Goal: Find specific page/section: Find specific page/section

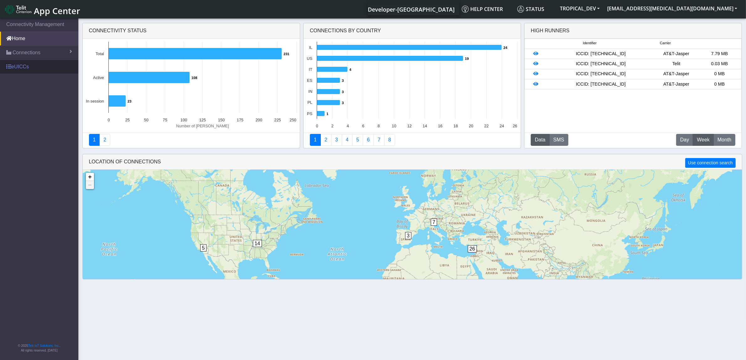
click at [23, 70] on link "eUICCs" at bounding box center [39, 67] width 78 height 14
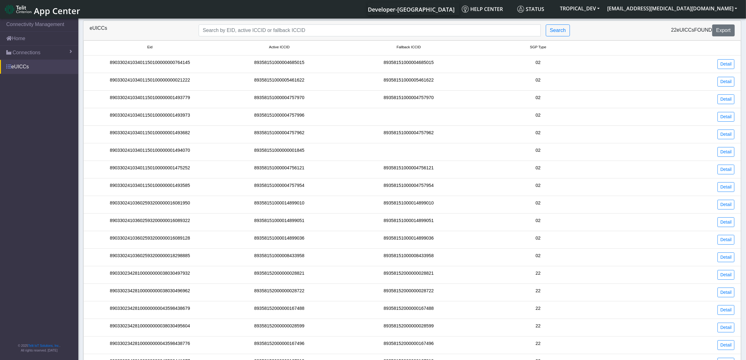
click at [13, 68] on link "eUICCs" at bounding box center [39, 67] width 78 height 14
click at [726, 66] on link "Detail" at bounding box center [726, 64] width 17 height 10
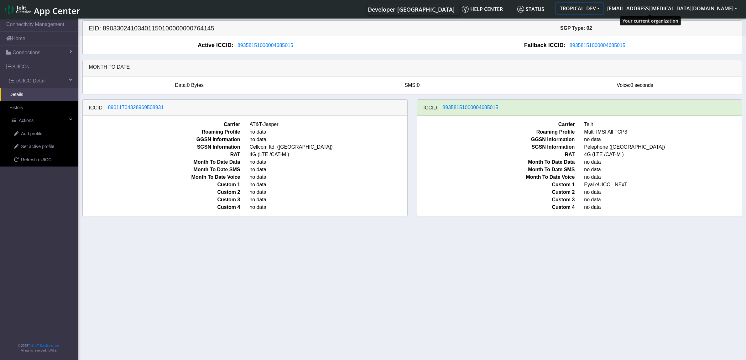
click at [604, 11] on button "TROPICAL_DEV" at bounding box center [579, 8] width 47 height 11
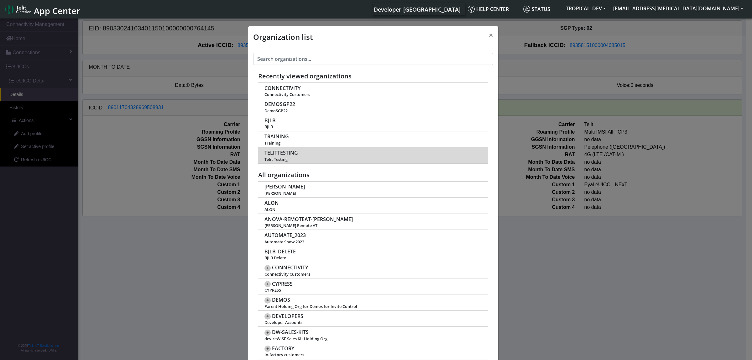
click at [266, 151] on span "TELITTESTING" at bounding box center [281, 153] width 34 height 6
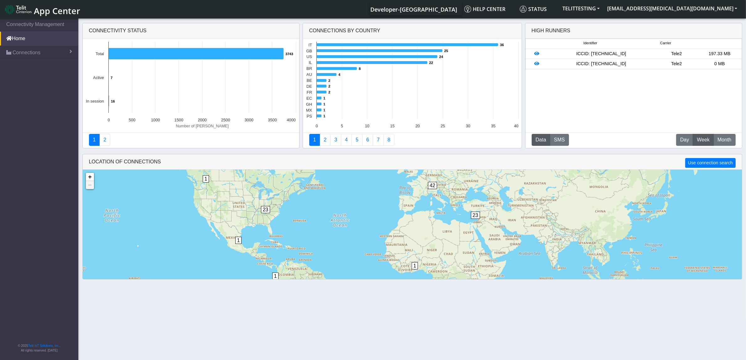
click at [66, 8] on span "App Center" at bounding box center [57, 11] width 46 height 12
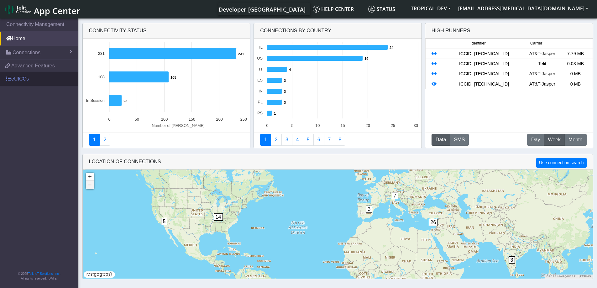
click at [25, 80] on link "eUICCs" at bounding box center [39, 79] width 78 height 14
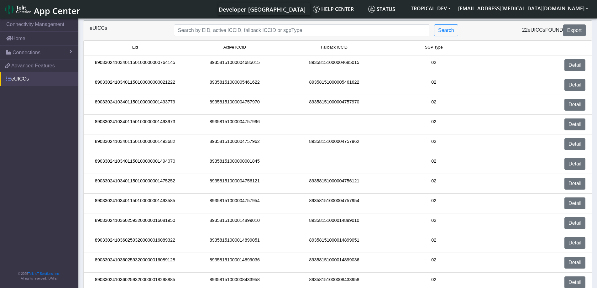
click at [19, 81] on link "eUICCs" at bounding box center [39, 79] width 78 height 14
click at [454, 7] on button "TROPICAL_DEV" at bounding box center [430, 8] width 47 height 11
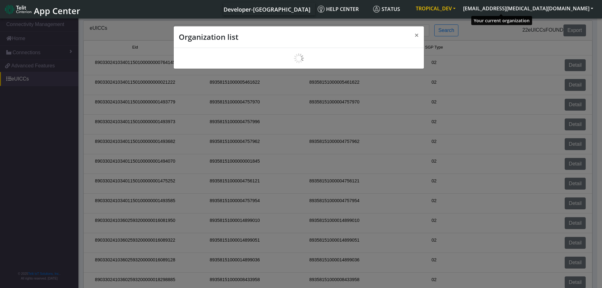
scroll to position [2, 0]
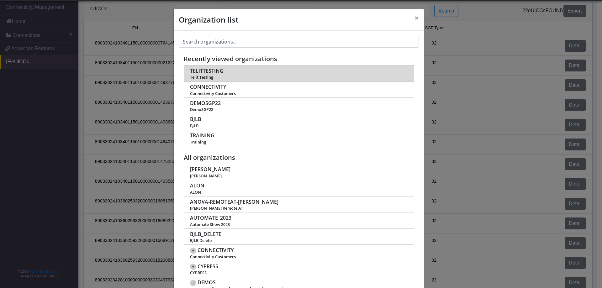
click at [205, 73] on span "TELITTESTING" at bounding box center [207, 71] width 34 height 6
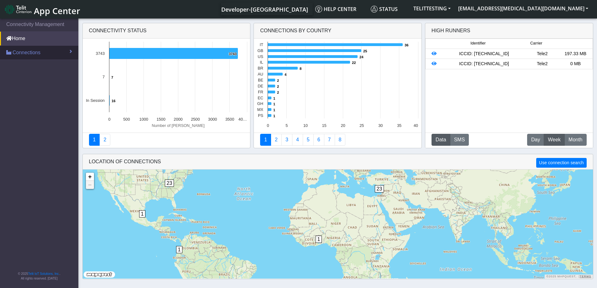
click at [43, 51] on link "Connections" at bounding box center [39, 53] width 78 height 14
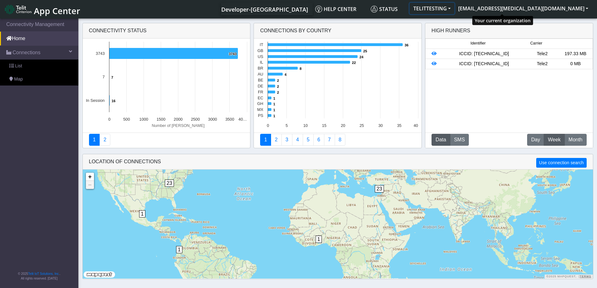
click at [454, 8] on button "TELITTESTING" at bounding box center [432, 8] width 45 height 11
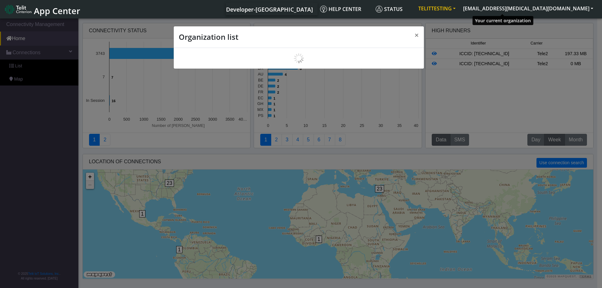
scroll to position [2, 0]
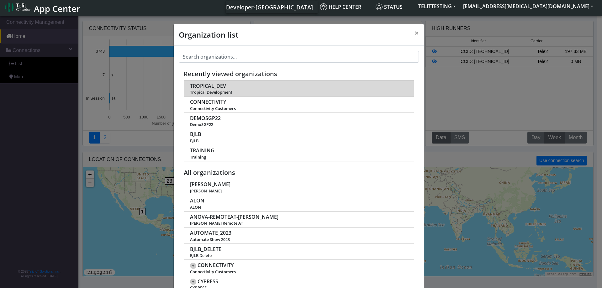
click at [209, 87] on span "TROPICAL_DEV" at bounding box center [208, 86] width 36 height 6
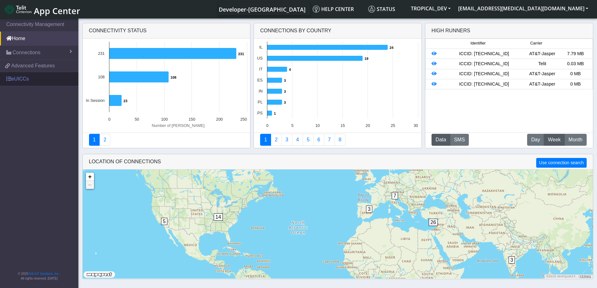
click at [20, 78] on link "eUICCs" at bounding box center [39, 79] width 78 height 14
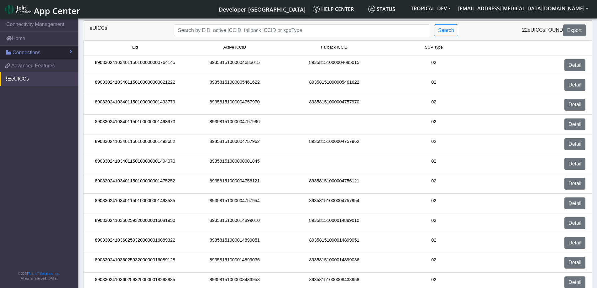
click at [26, 53] on span "Connections" at bounding box center [27, 53] width 28 height 8
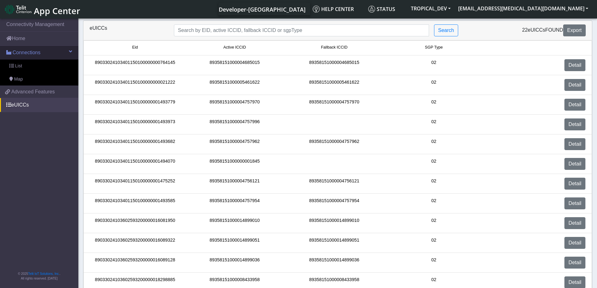
click at [26, 53] on span "Connections" at bounding box center [27, 53] width 28 height 8
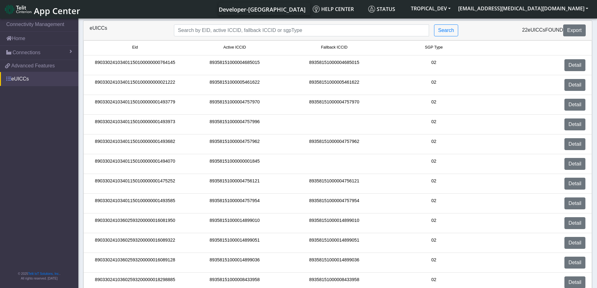
click at [22, 81] on link "eUICCs" at bounding box center [39, 79] width 78 height 14
click at [50, 8] on span "App Center" at bounding box center [57, 11] width 46 height 12
